Goal: Task Accomplishment & Management: Manage account settings

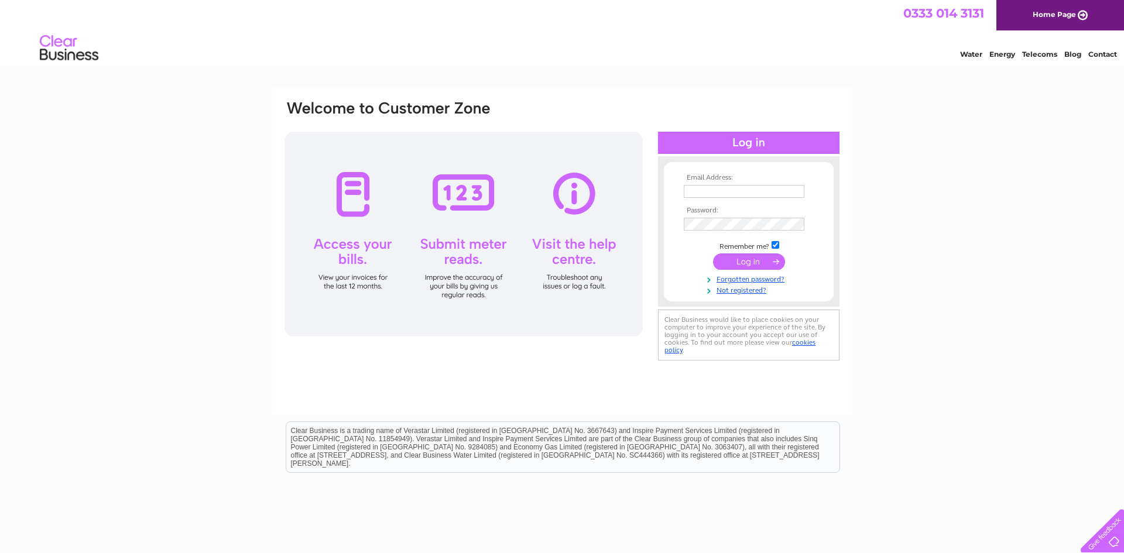
type input "[EMAIL_ADDRESS][DOMAIN_NAME]"
click at [754, 261] on input "submit" at bounding box center [749, 262] width 72 height 16
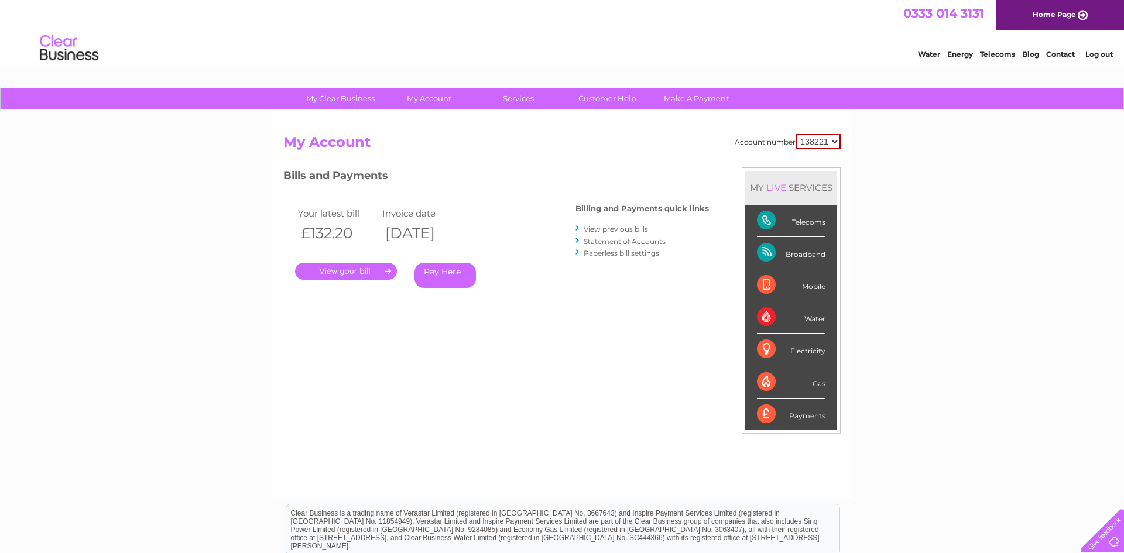
click at [348, 268] on link "." at bounding box center [346, 271] width 102 height 17
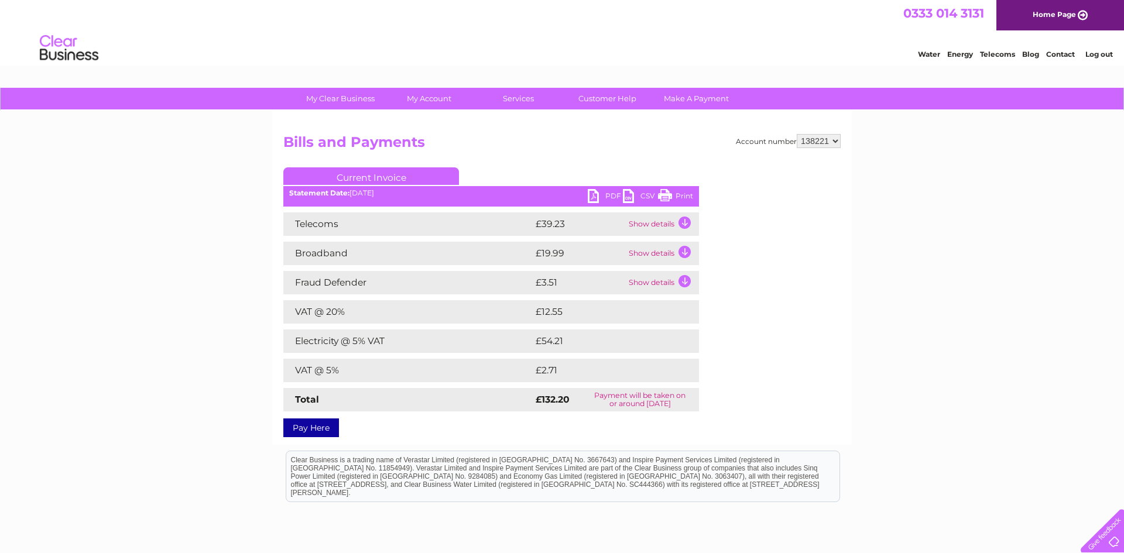
click at [594, 194] on link "PDF" at bounding box center [605, 197] width 35 height 17
click at [627, 198] on link "CSV" at bounding box center [640, 197] width 35 height 17
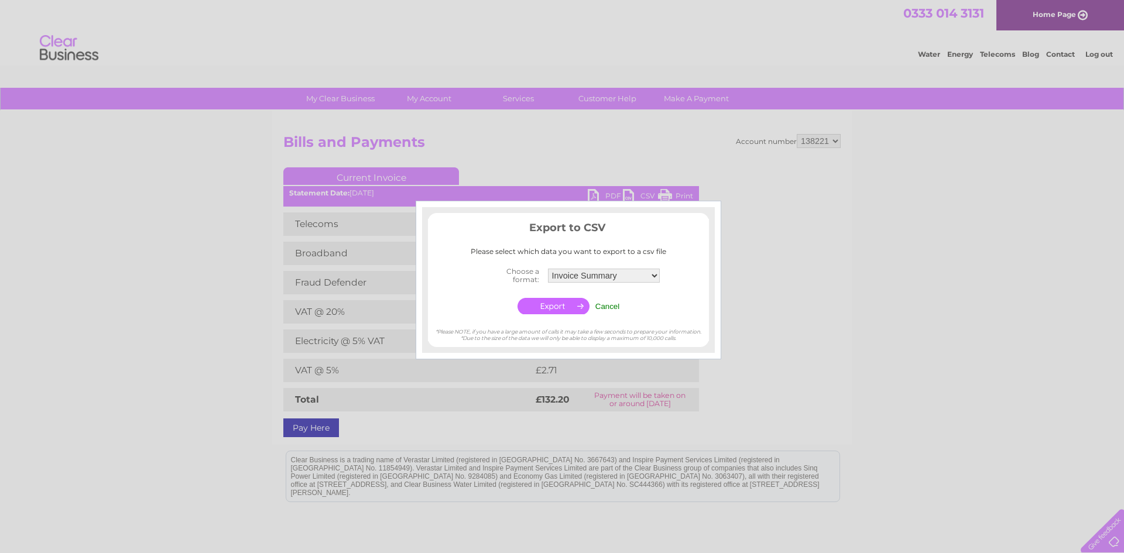
click at [608, 306] on input "Cancel" at bounding box center [608, 306] width 25 height 9
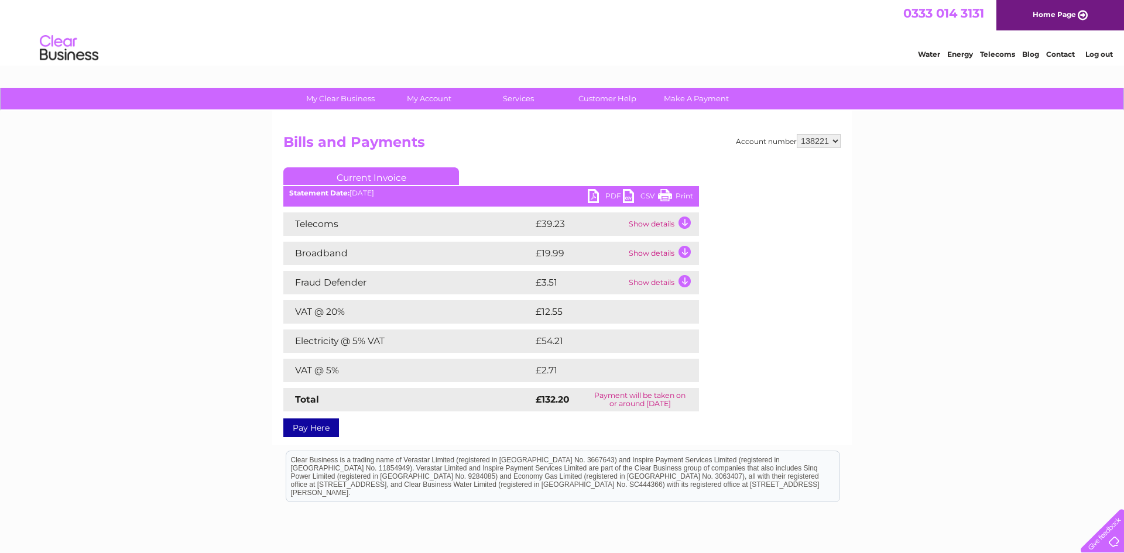
click at [685, 221] on td "Show details" at bounding box center [662, 224] width 73 height 23
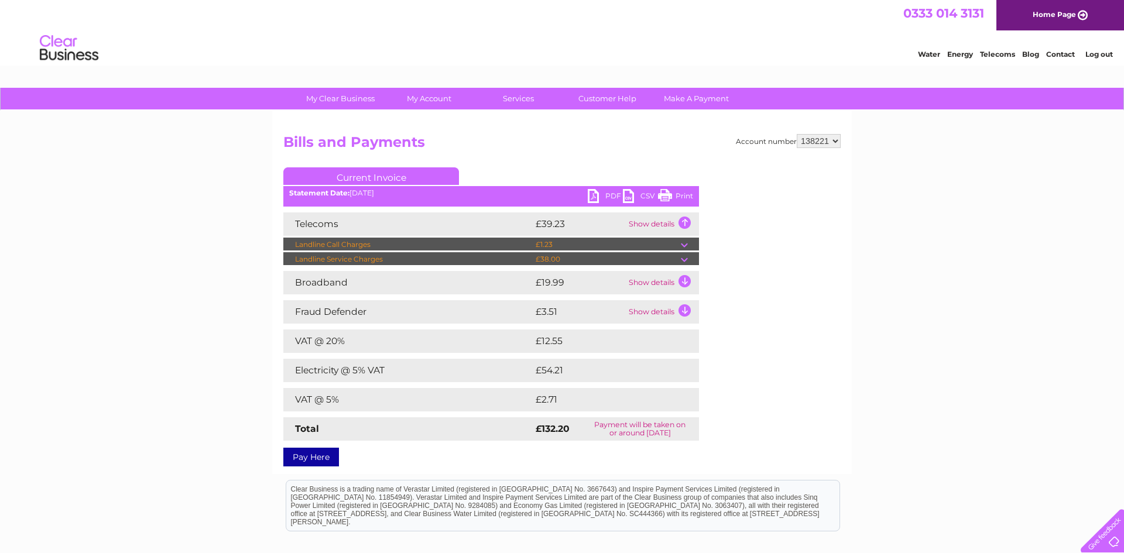
click at [683, 281] on td "Show details" at bounding box center [662, 282] width 73 height 23
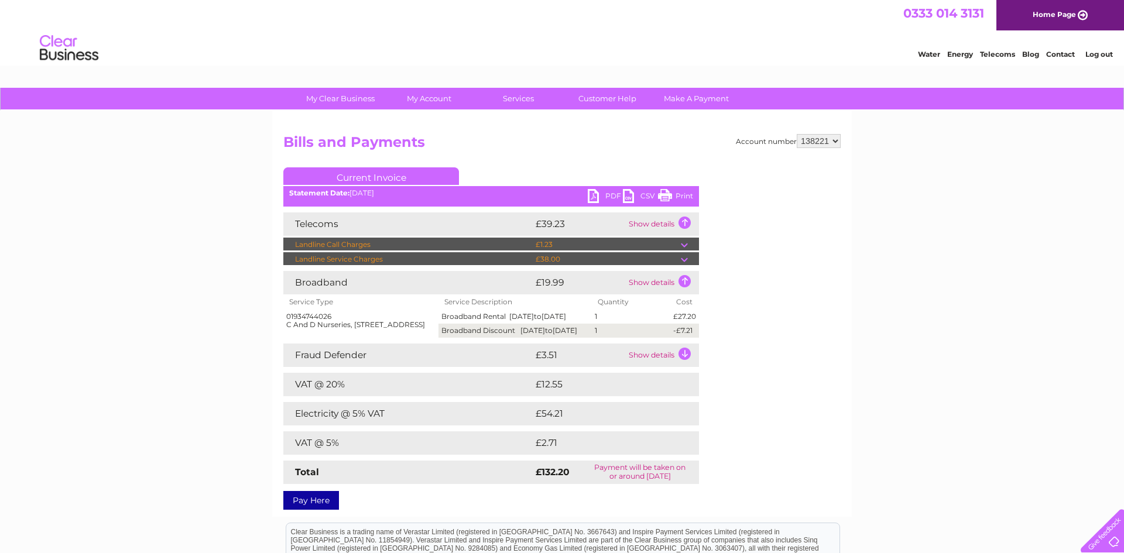
click at [682, 367] on td "Show details" at bounding box center [662, 355] width 73 height 23
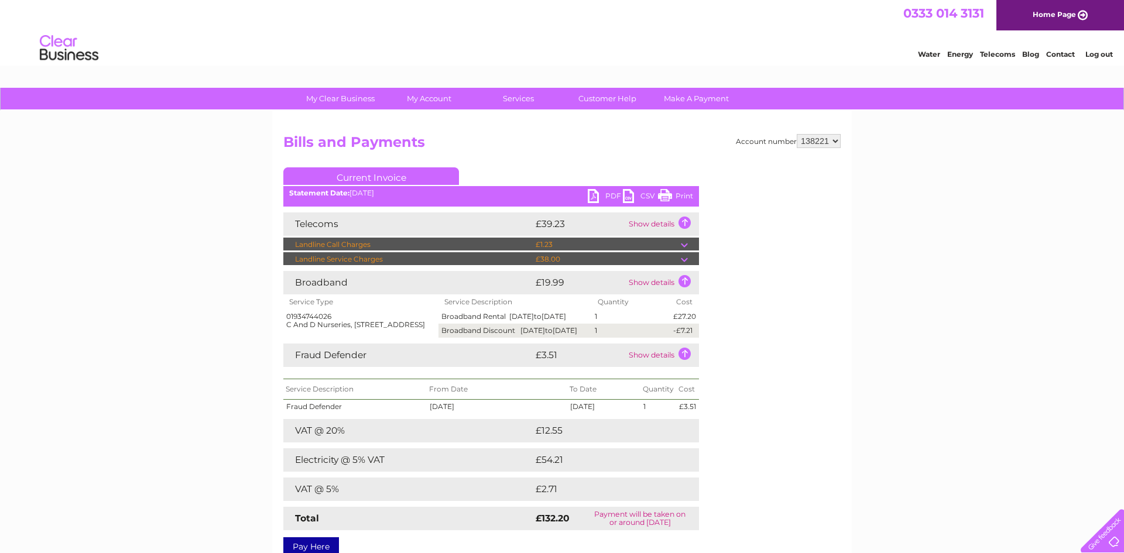
click at [686, 194] on link "Print" at bounding box center [675, 197] width 35 height 17
click at [371, 183] on link "Current Invoice" at bounding box center [371, 176] width 176 height 18
click at [432, 203] on div "PDF CSV Print Statement Date: 09/10/2025" at bounding box center [491, 198] width 416 height 18
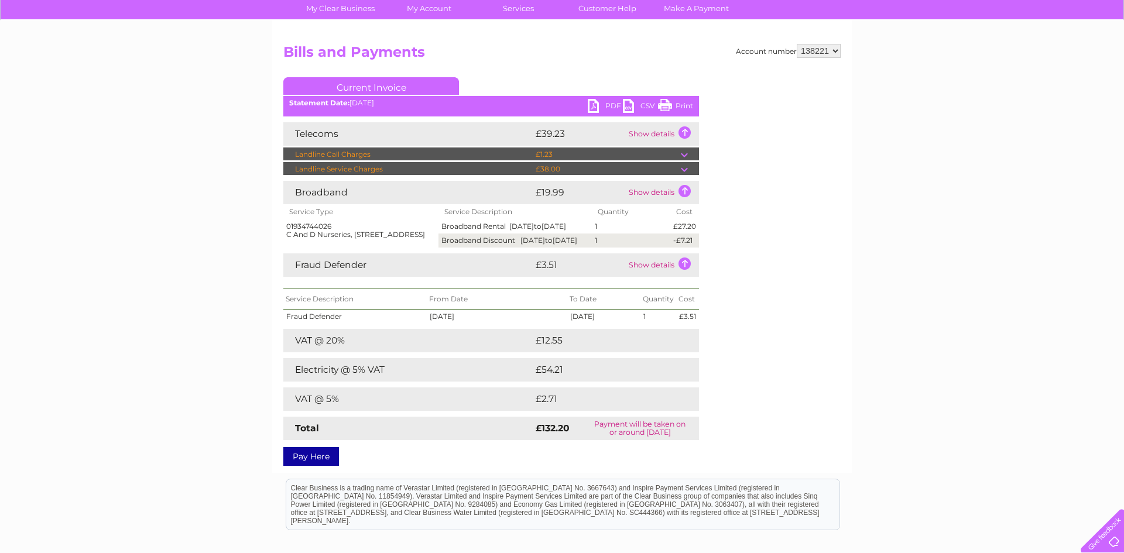
scroll to position [100, 0]
